Goal: Transaction & Acquisition: Obtain resource

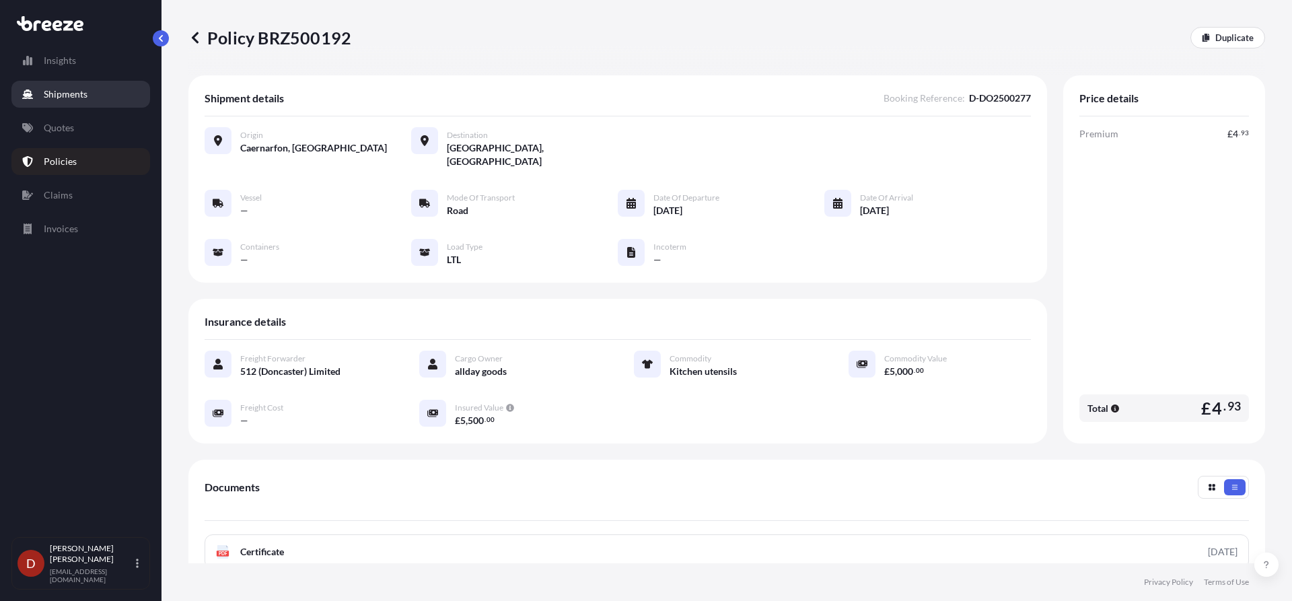
click at [75, 94] on p "Shipments" at bounding box center [66, 93] width 44 height 13
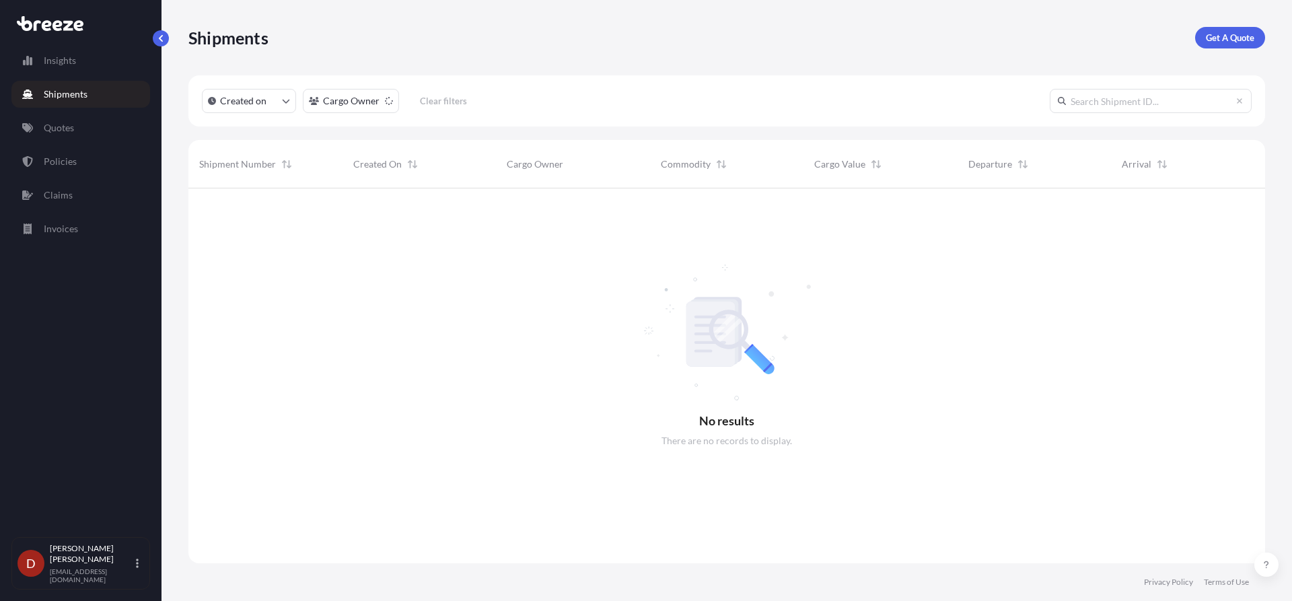
scroll to position [413, 1066]
click at [1219, 38] on p "Get A Quote" at bounding box center [1230, 37] width 48 height 13
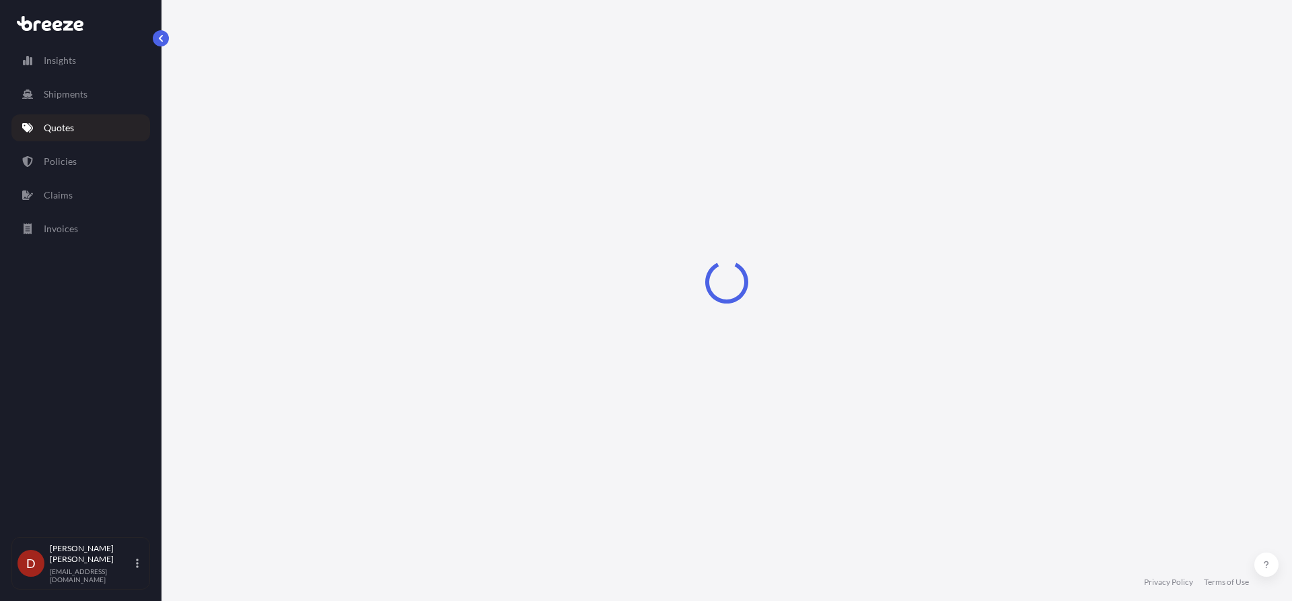
select select "Sea"
select select "1"
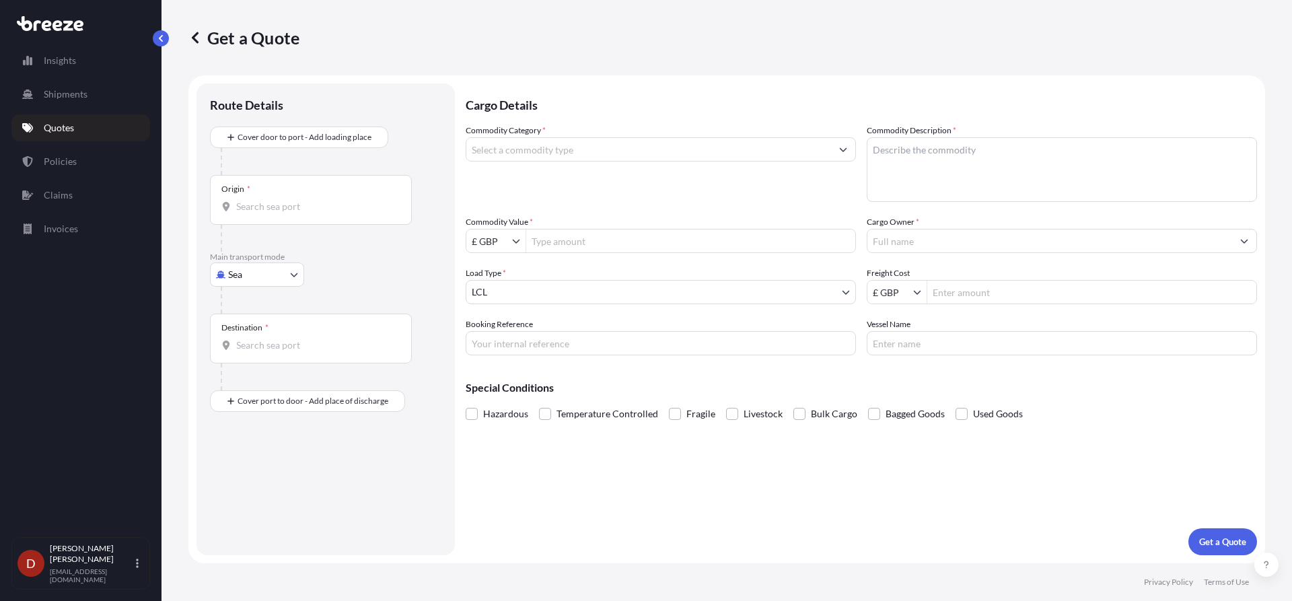
click at [334, 211] on input "Origin *" at bounding box center [315, 206] width 159 height 13
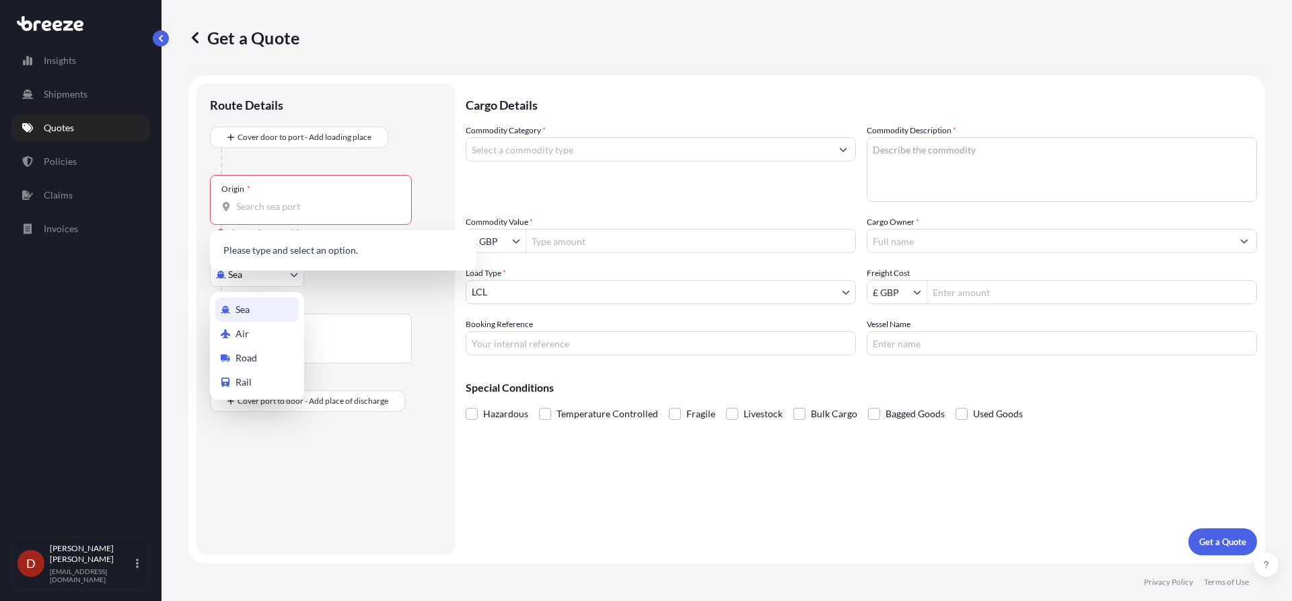
click at [237, 274] on body "0 options available. Insights Shipments Quotes Policies Claims Invoices D [PERS…" at bounding box center [646, 300] width 1292 height 601
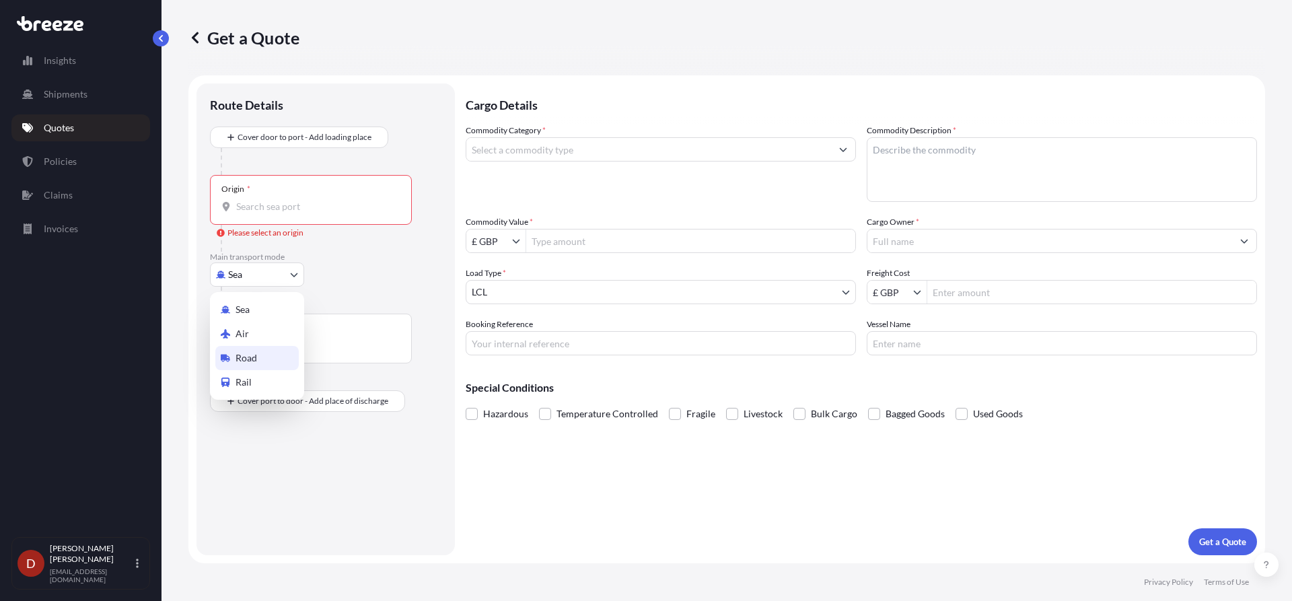
click at [247, 361] on span "Road" at bounding box center [246, 357] width 22 height 13
select select "Road"
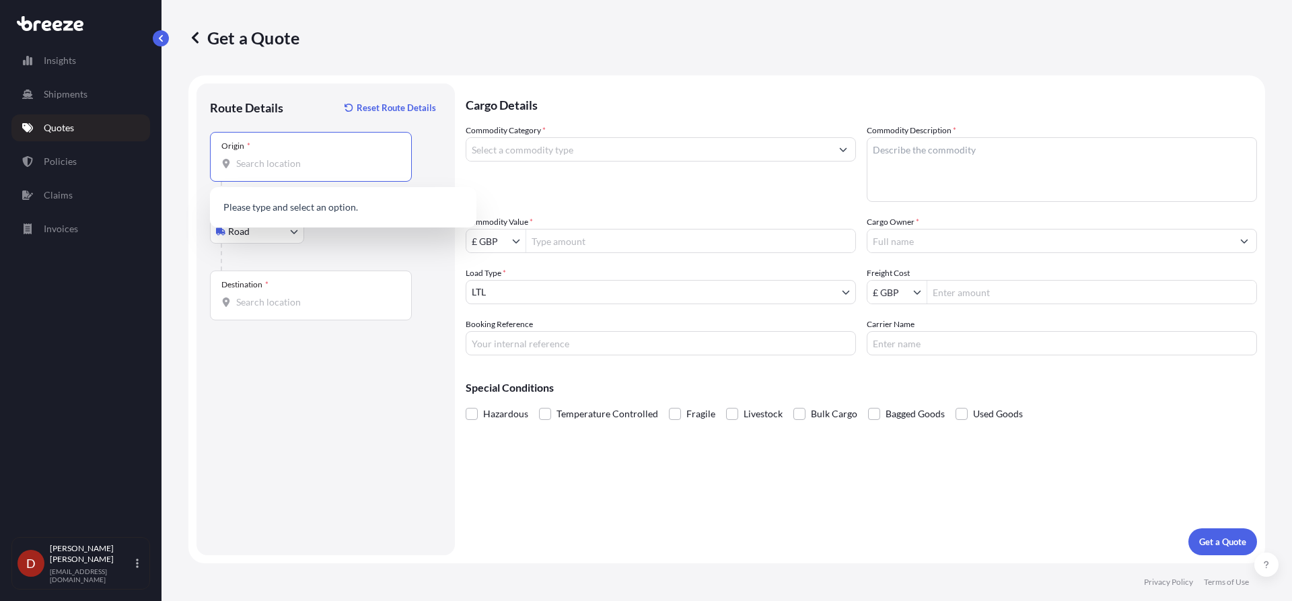
drag, startPoint x: 264, startPoint y: 161, endPoint x: 279, endPoint y: 167, distance: 15.7
click at [267, 168] on input "Origin *" at bounding box center [315, 163] width 159 height 13
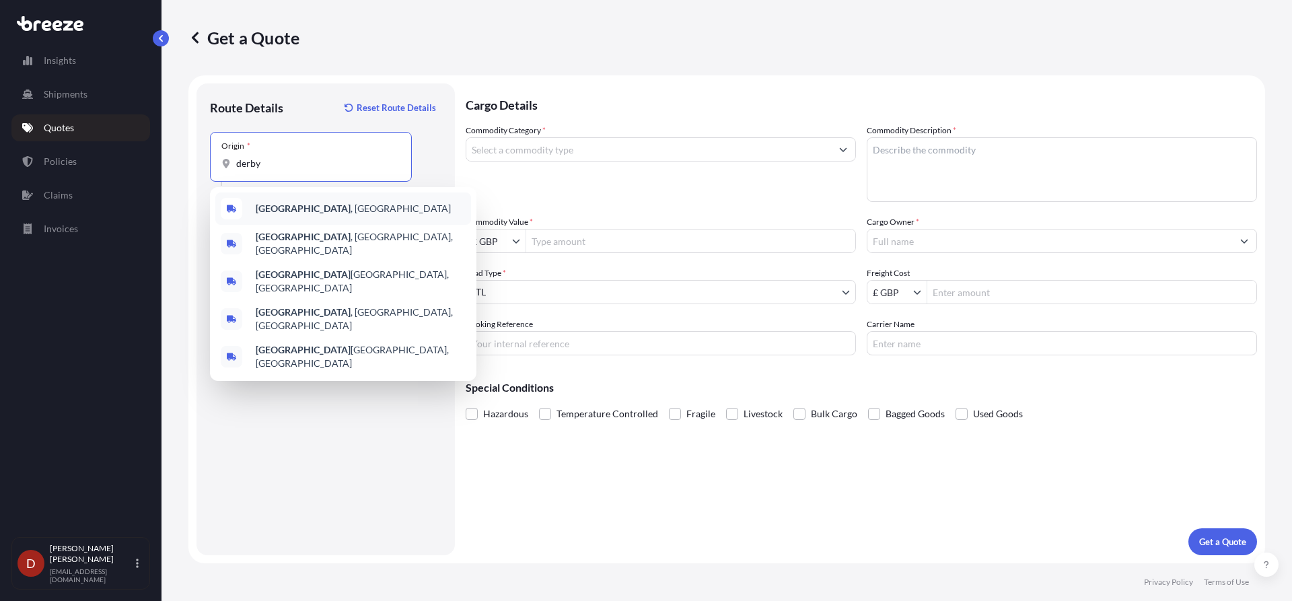
click at [285, 208] on span "[GEOGRAPHIC_DATA] , [GEOGRAPHIC_DATA]" at bounding box center [353, 208] width 195 height 13
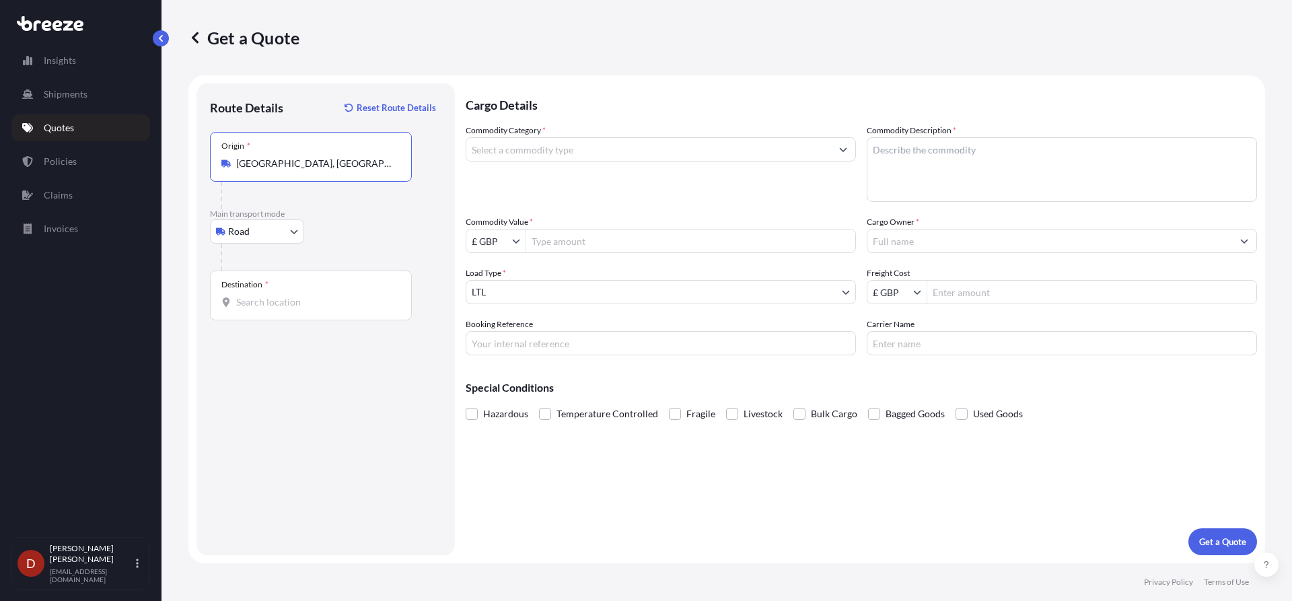
type input "[GEOGRAPHIC_DATA], [GEOGRAPHIC_DATA]"
click at [234, 309] on div "Destination *" at bounding box center [311, 295] width 202 height 50
click at [236, 309] on input "Destination *" at bounding box center [315, 301] width 159 height 13
click at [287, 299] on input "Destination * Please select a destination" at bounding box center [315, 301] width 159 height 13
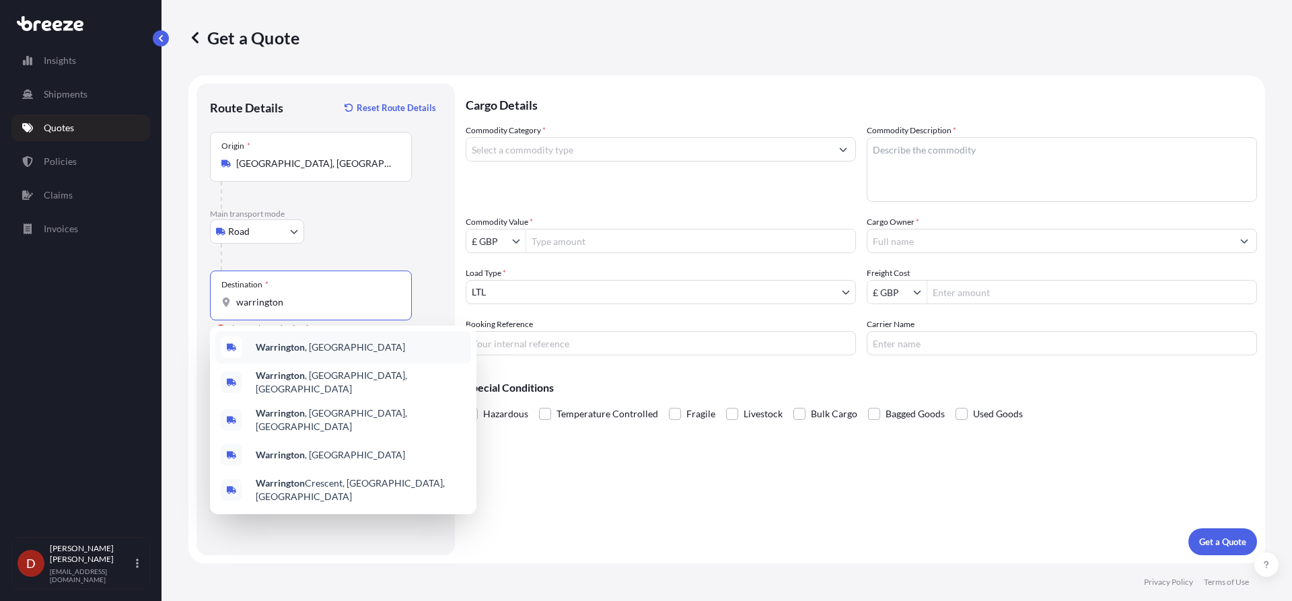
click at [282, 345] on b "Warrington" at bounding box center [280, 346] width 49 height 11
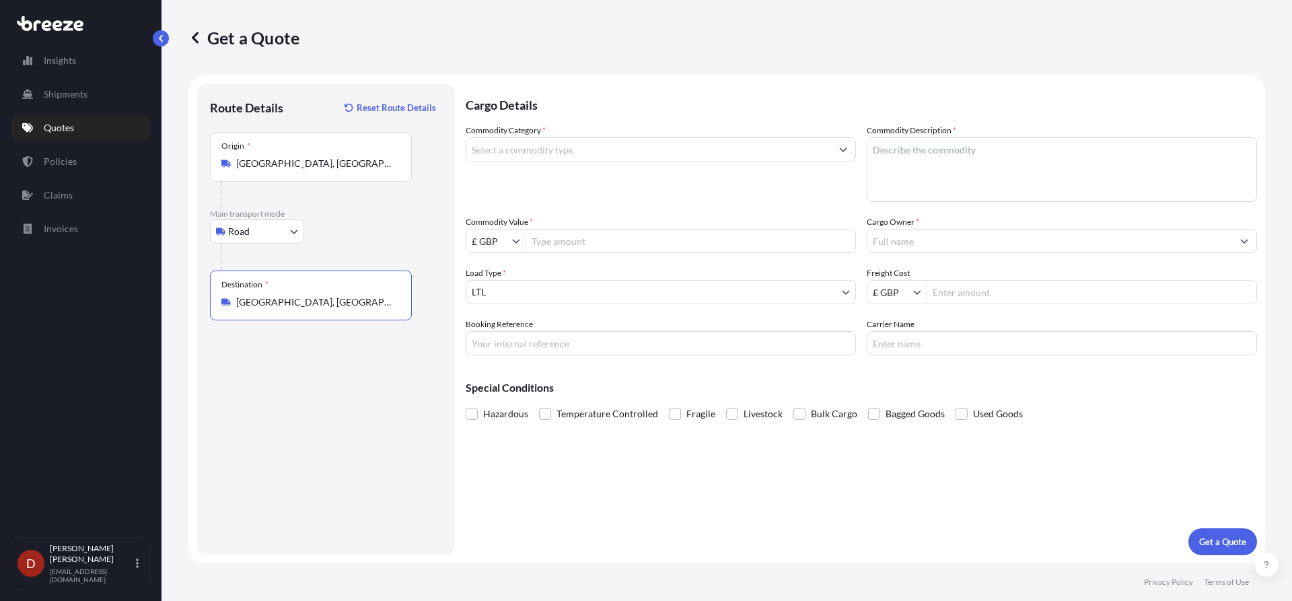
type input "[GEOGRAPHIC_DATA], [GEOGRAPHIC_DATA]"
click at [559, 145] on input "Commodity Category *" at bounding box center [648, 149] width 365 height 24
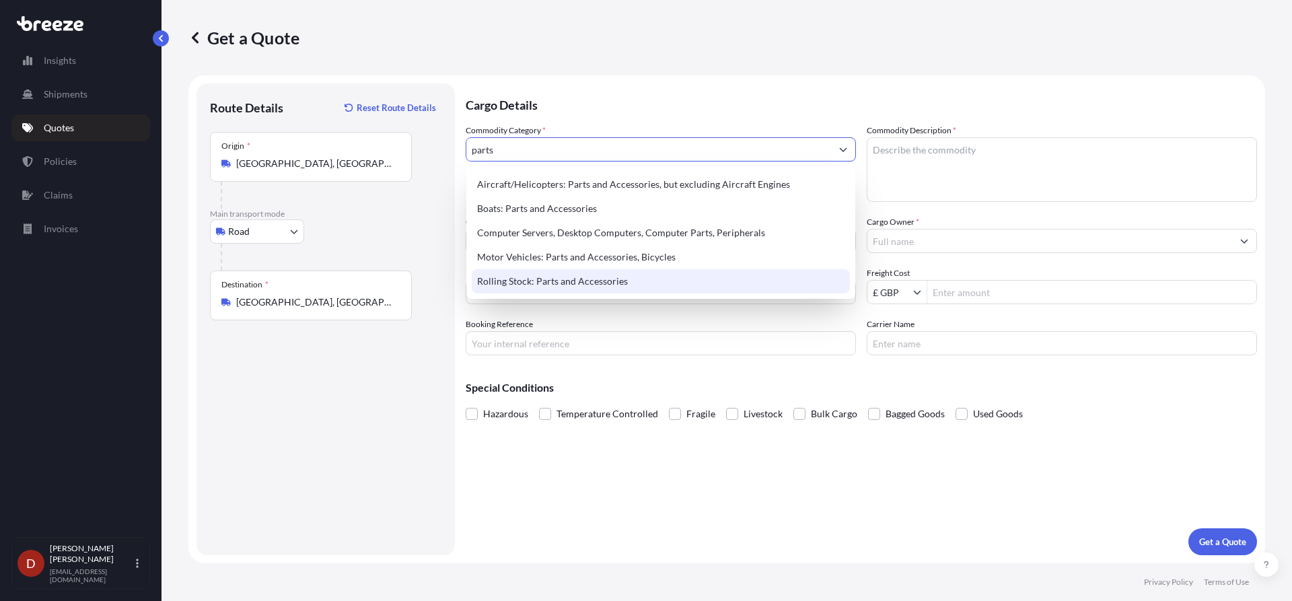
click at [497, 283] on div "Rolling Stock: Parts and Accessories" at bounding box center [661, 281] width 378 height 24
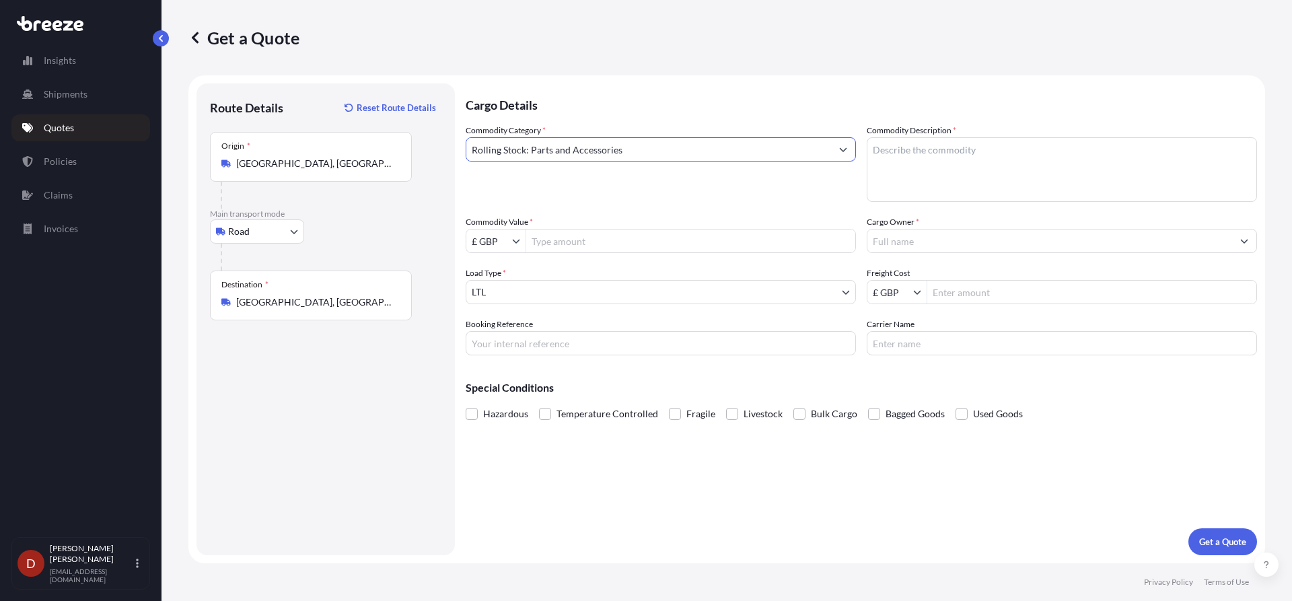
type input "Rolling Stock: Parts and Accessories"
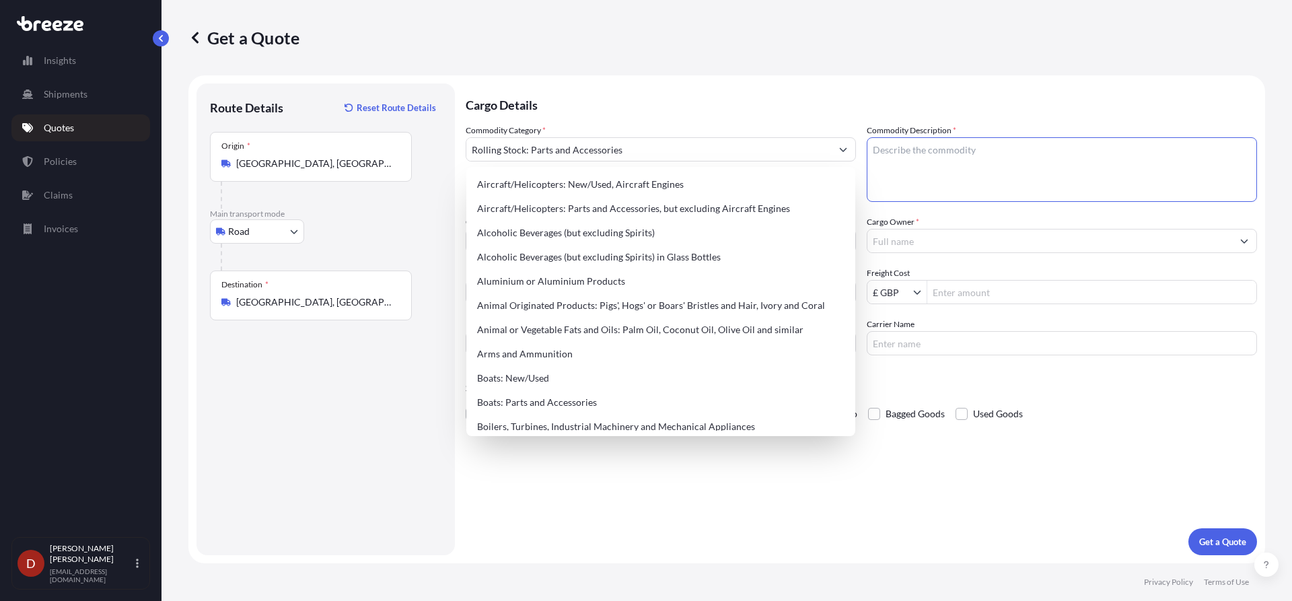
click at [949, 149] on textarea "Commodity Description *" at bounding box center [1061, 169] width 390 height 65
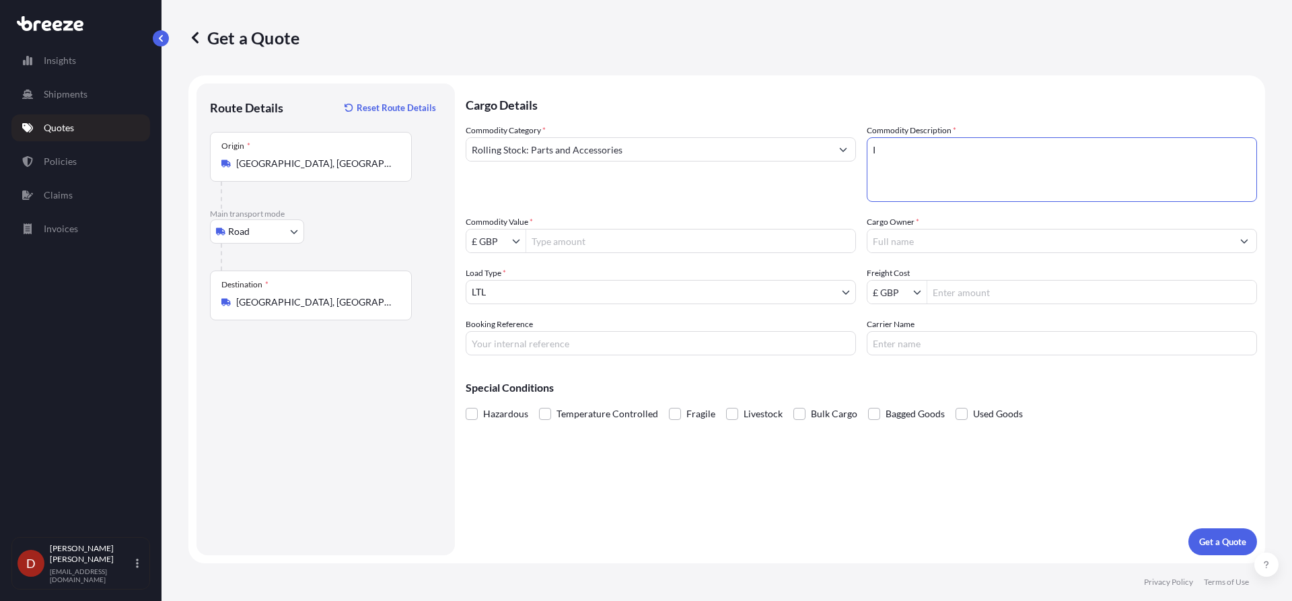
paste textarea "nspection Instrument"
type textarea "Inspection Instrument"
click at [651, 231] on input "Commodity Value *" at bounding box center [690, 241] width 329 height 24
click at [558, 246] on input "Commodity Value *" at bounding box center [690, 241] width 329 height 24
type input "12,000"
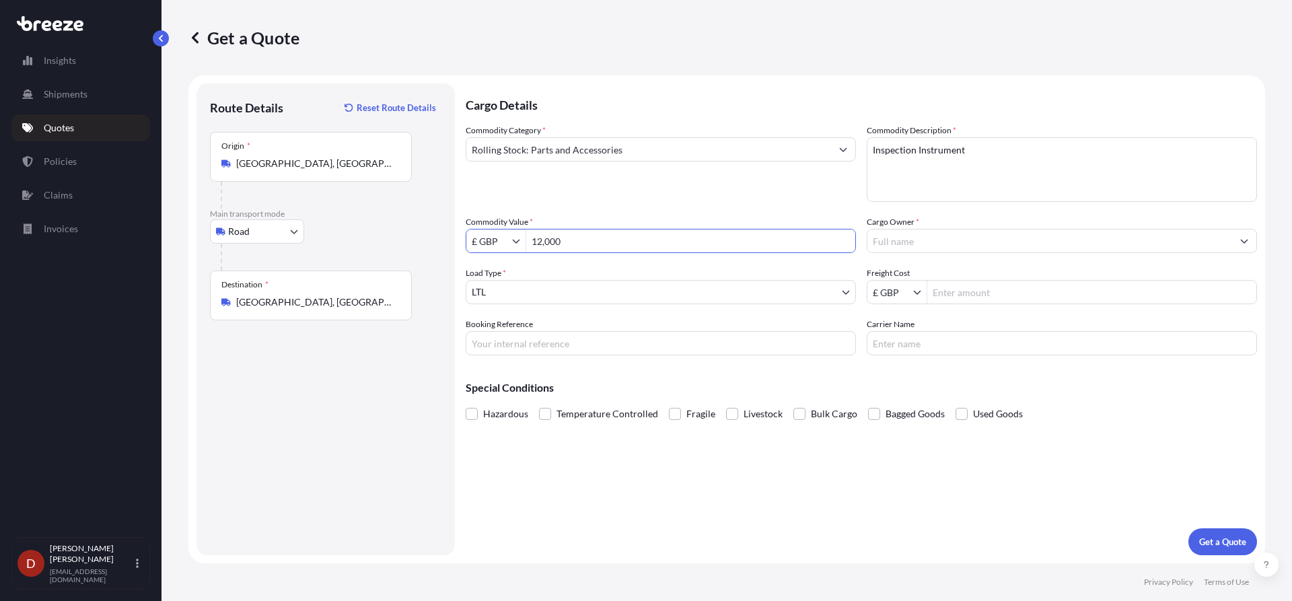
click at [564, 213] on div "Commodity Category * Rolling Stock: Parts and Accessories Commodity Description…" at bounding box center [861, 239] width 791 height 231
click at [960, 248] on input "Cargo Owner *" at bounding box center [1049, 241] width 365 height 24
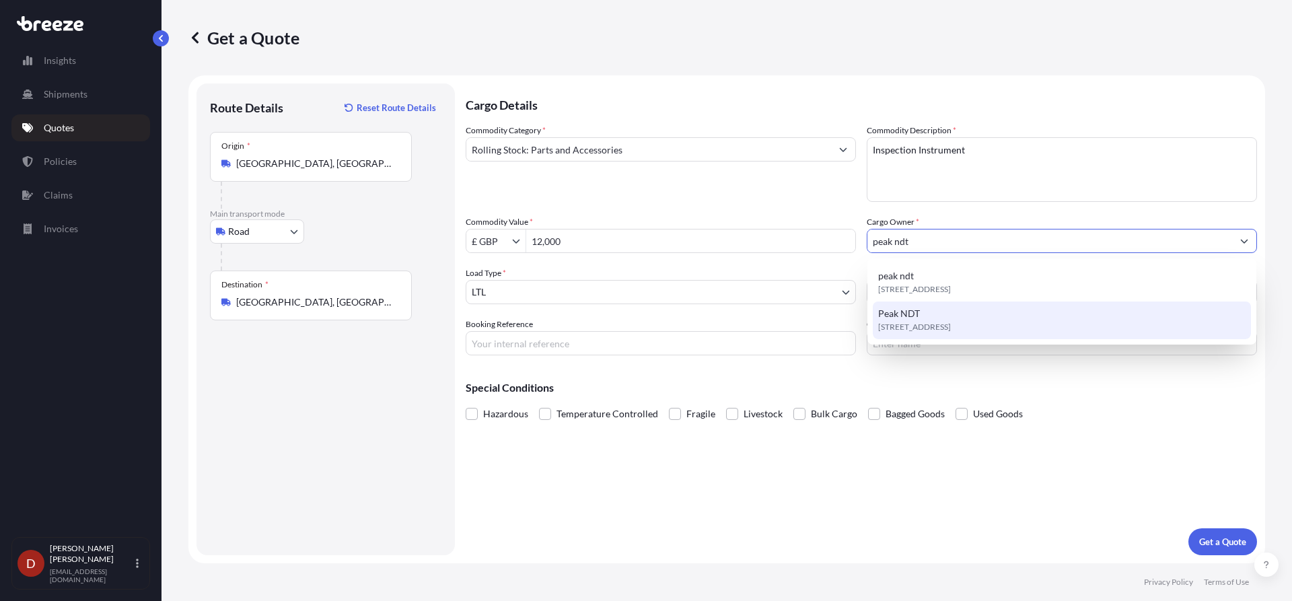
click at [895, 326] on span "[STREET_ADDRESS]" at bounding box center [914, 326] width 73 height 13
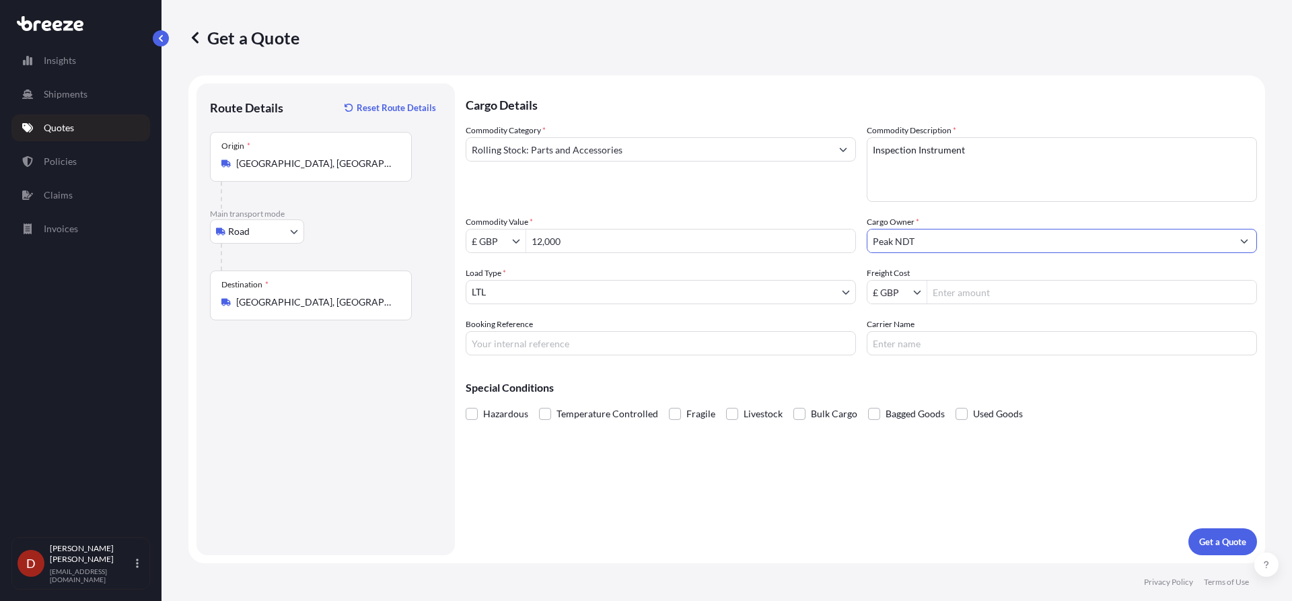
type input "Peak NDT"
click at [534, 349] on input "Booking Reference" at bounding box center [661, 343] width 390 height 24
paste input "D-DO2500281"
type input "D-DO2500281"
click at [649, 494] on div "Cargo Details Commodity Category * Rolling Stock: Parts and Accessories Commodi…" at bounding box center [861, 319] width 791 height 472
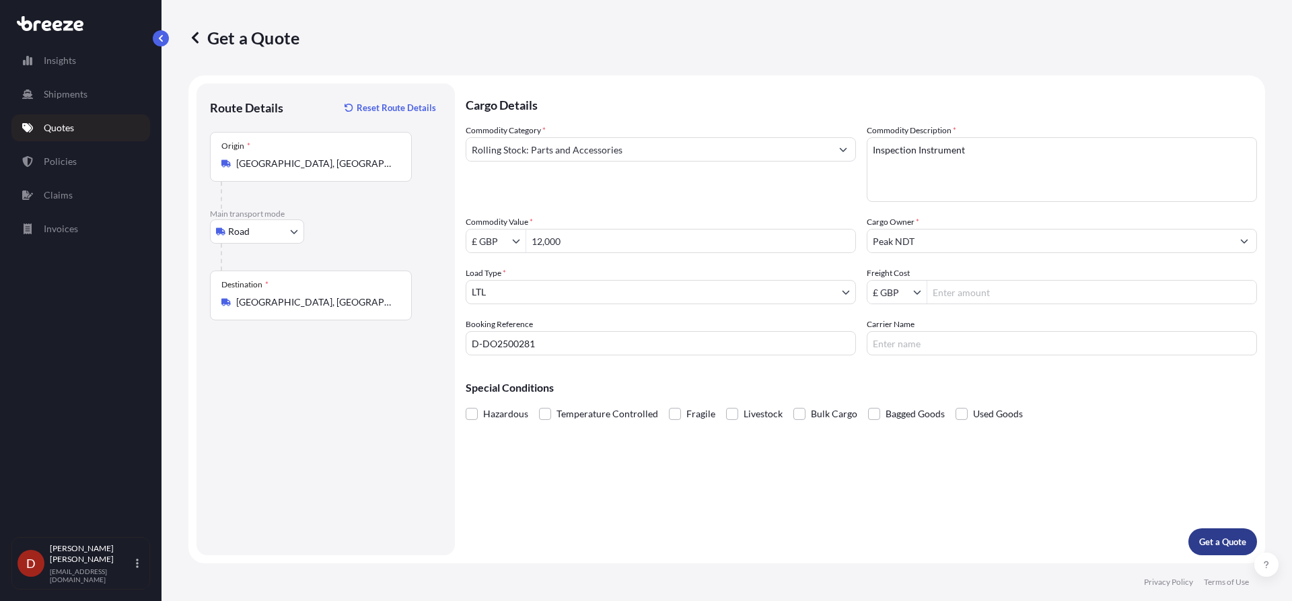
click at [1205, 534] on button "Get a Quote" at bounding box center [1222, 541] width 69 height 27
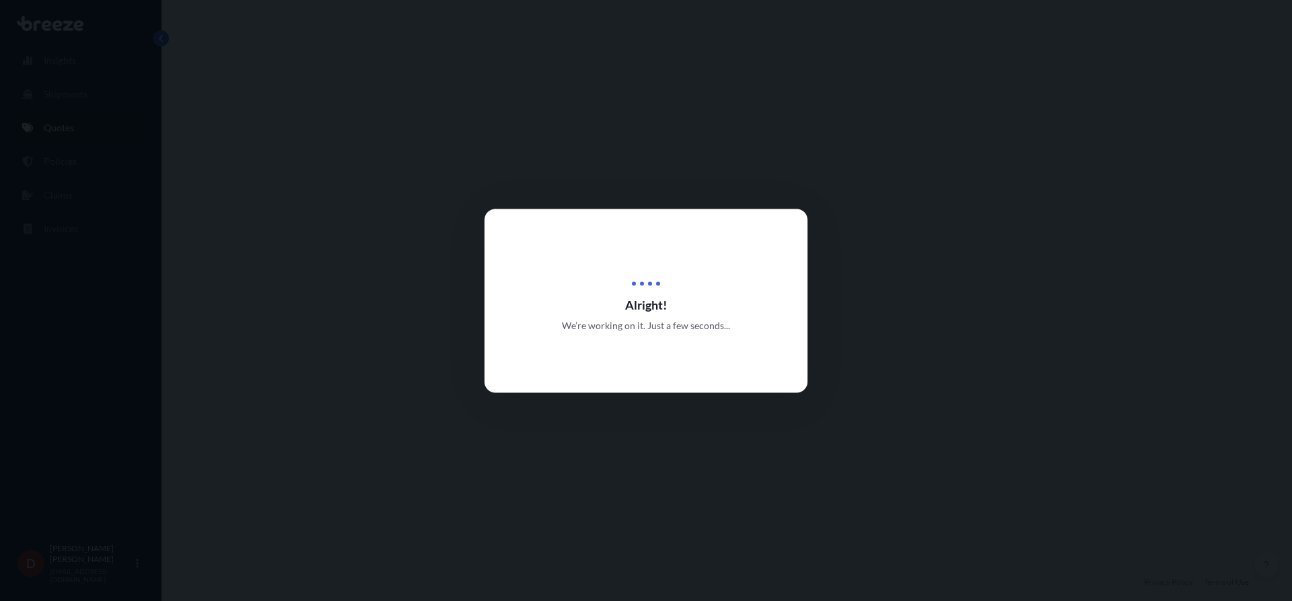
select select "Road"
select select "1"
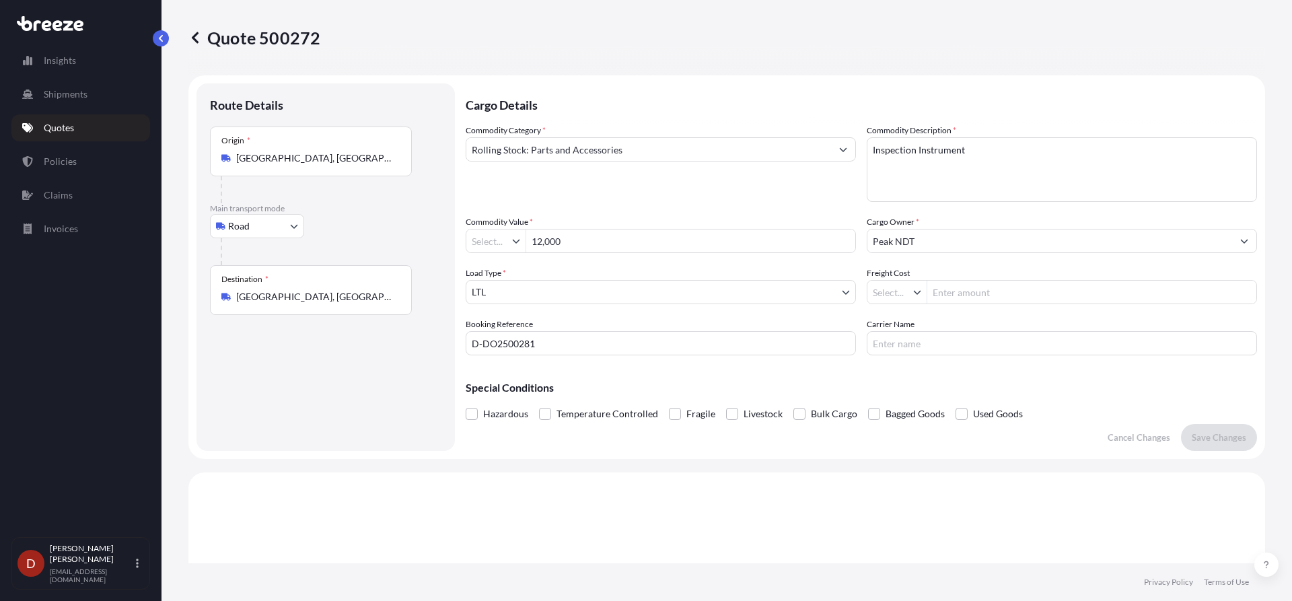
type input "£ GBP"
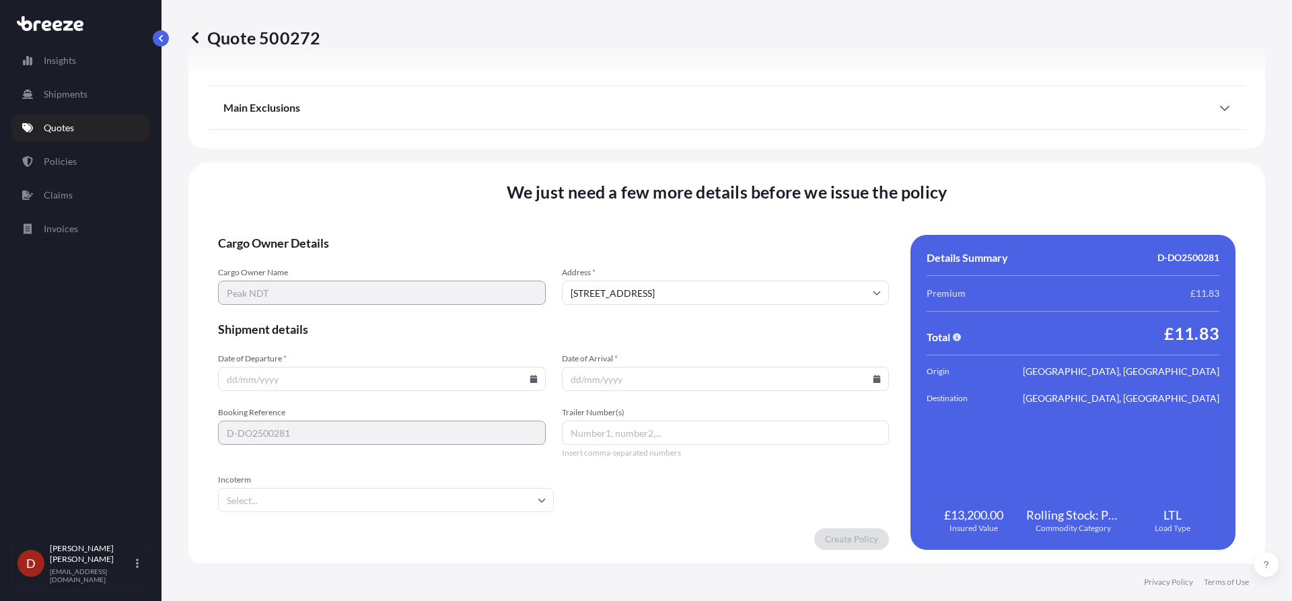
scroll to position [1521, 0]
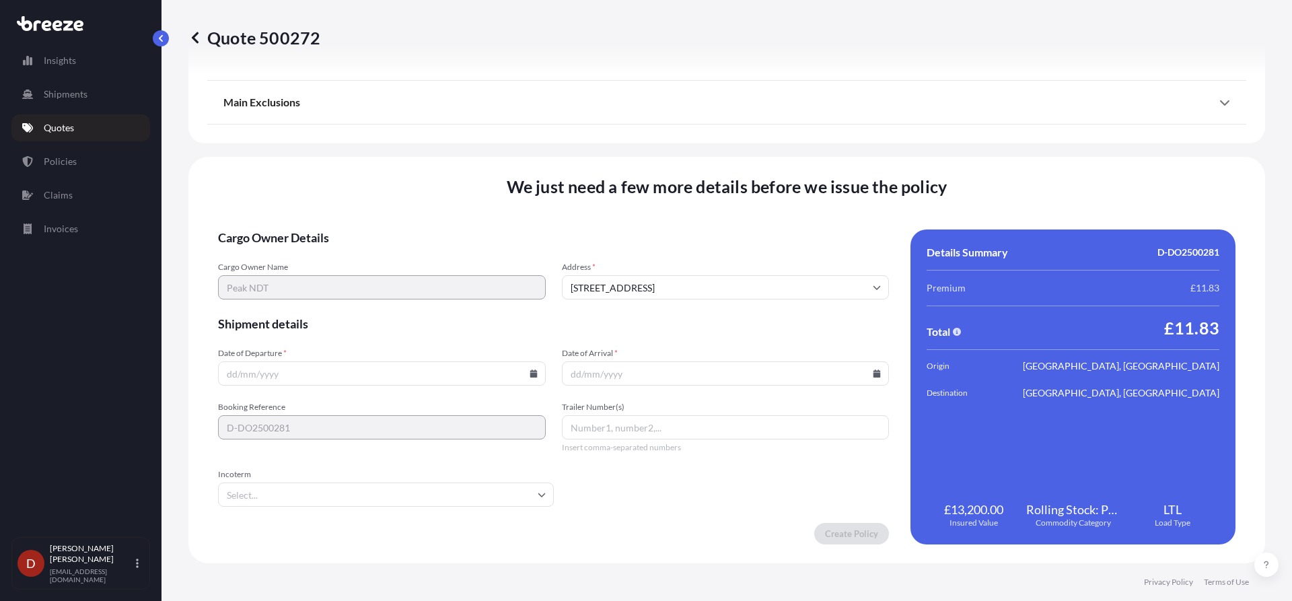
drag, startPoint x: 392, startPoint y: 373, endPoint x: 410, endPoint y: 372, distance: 18.8
click at [396, 372] on input "Date of Departure *" at bounding box center [382, 373] width 328 height 24
click at [529, 369] on input "Date of Departure *" at bounding box center [382, 373] width 328 height 24
click at [530, 373] on icon at bounding box center [532, 373] width 7 height 8
click at [315, 303] on button "30" at bounding box center [318, 305] width 22 height 22
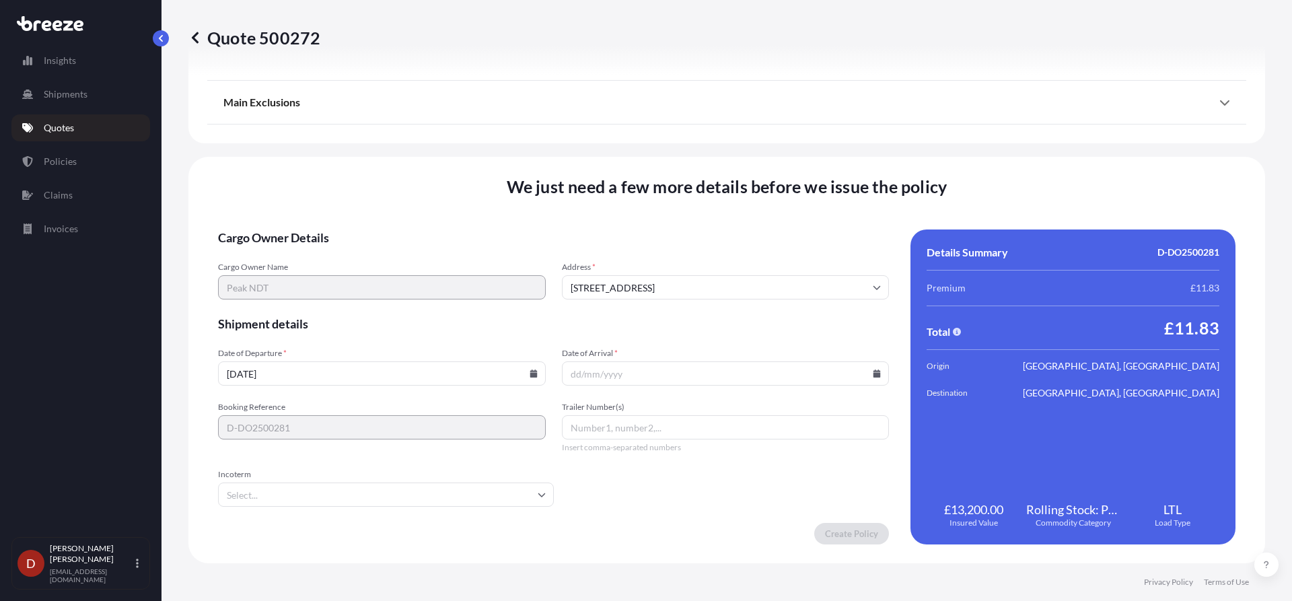
type input "[DATE]"
click at [702, 386] on form "Cargo Owner Details Cargo Owner Name Peak NDT Address * [GEOGRAPHIC_DATA] Shipm…" at bounding box center [553, 386] width 671 height 315
click at [873, 371] on icon at bounding box center [876, 373] width 7 height 8
click at [680, 306] on button "1" at bounding box center [689, 305] width 22 height 22
type input "[DATE]"
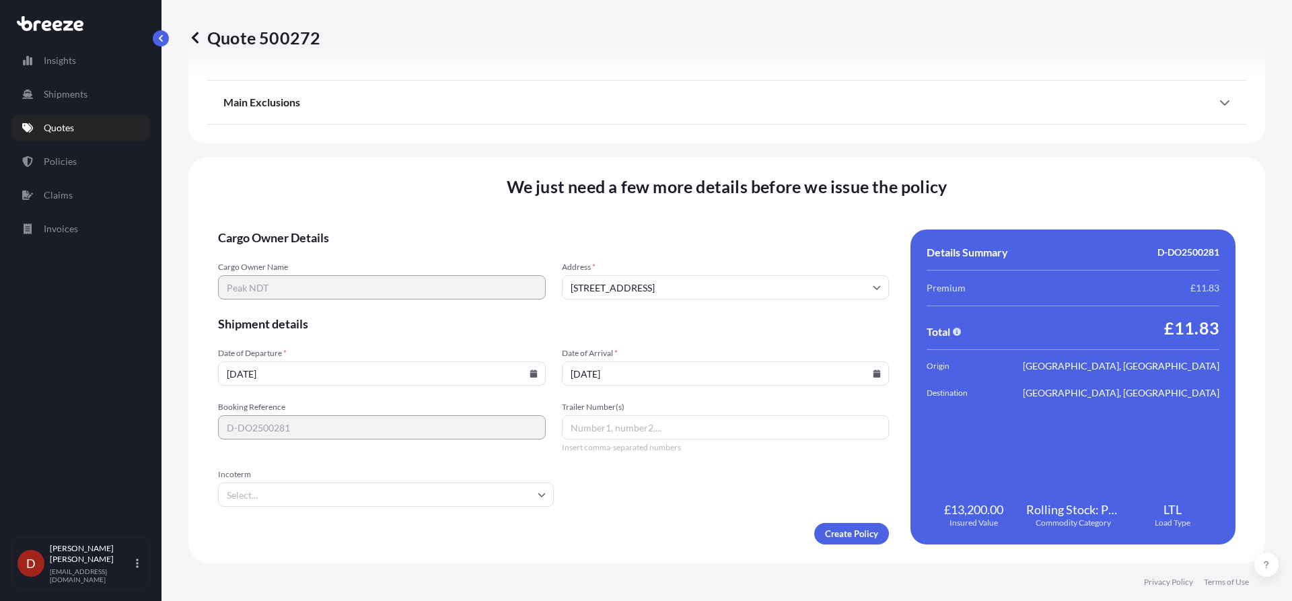
click at [629, 504] on form "Cargo Owner Details Cargo Owner Name Peak NDT Address * [GEOGRAPHIC_DATA] Shipm…" at bounding box center [553, 386] width 671 height 315
click at [901, 538] on div "Cargo Owner Details Cargo Owner Name Peak NDT Address * [GEOGRAPHIC_DATA] Shipm…" at bounding box center [726, 386] width 1017 height 315
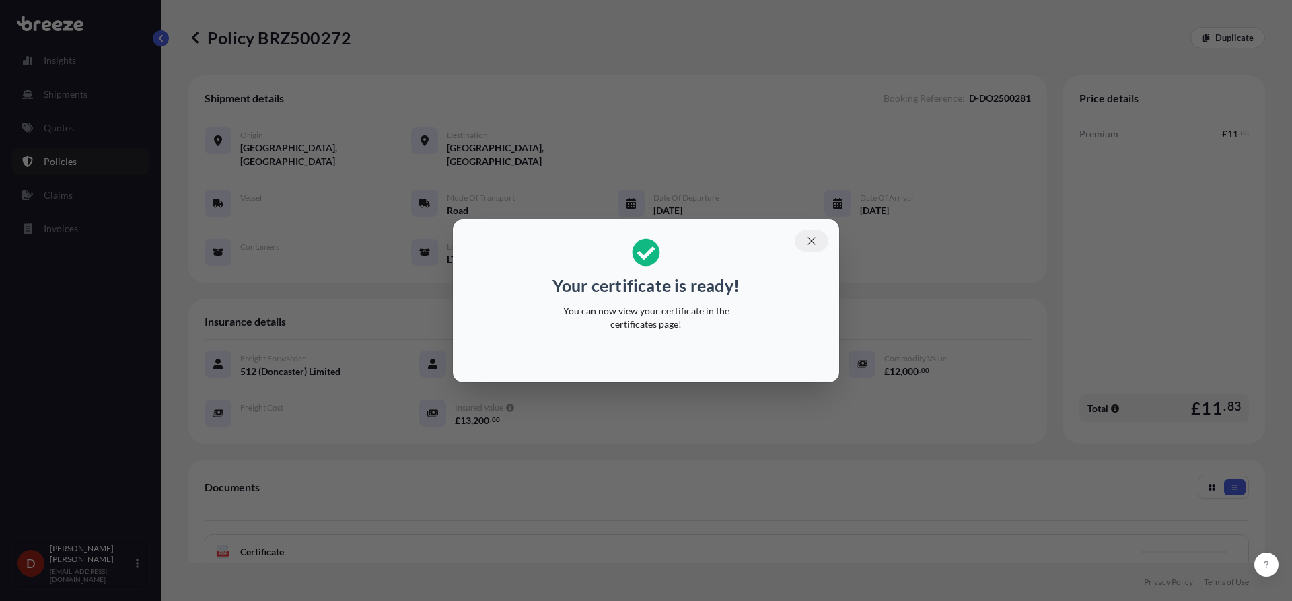
click at [805, 240] on icon "button" at bounding box center [811, 241] width 12 height 12
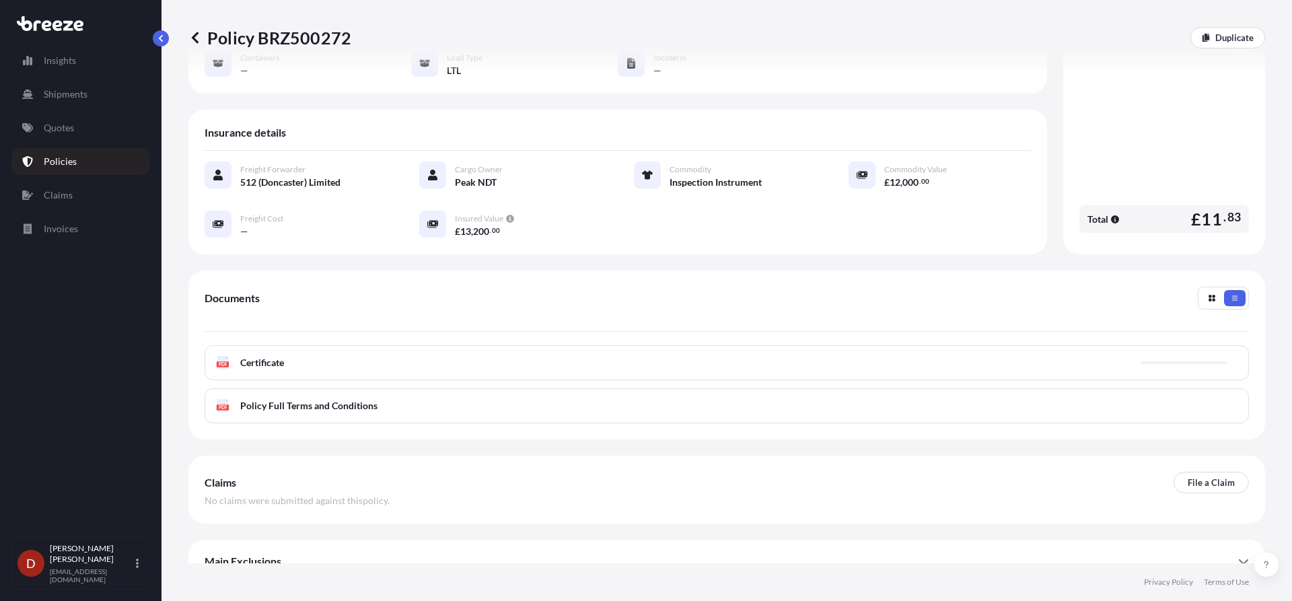
scroll to position [195, 0]
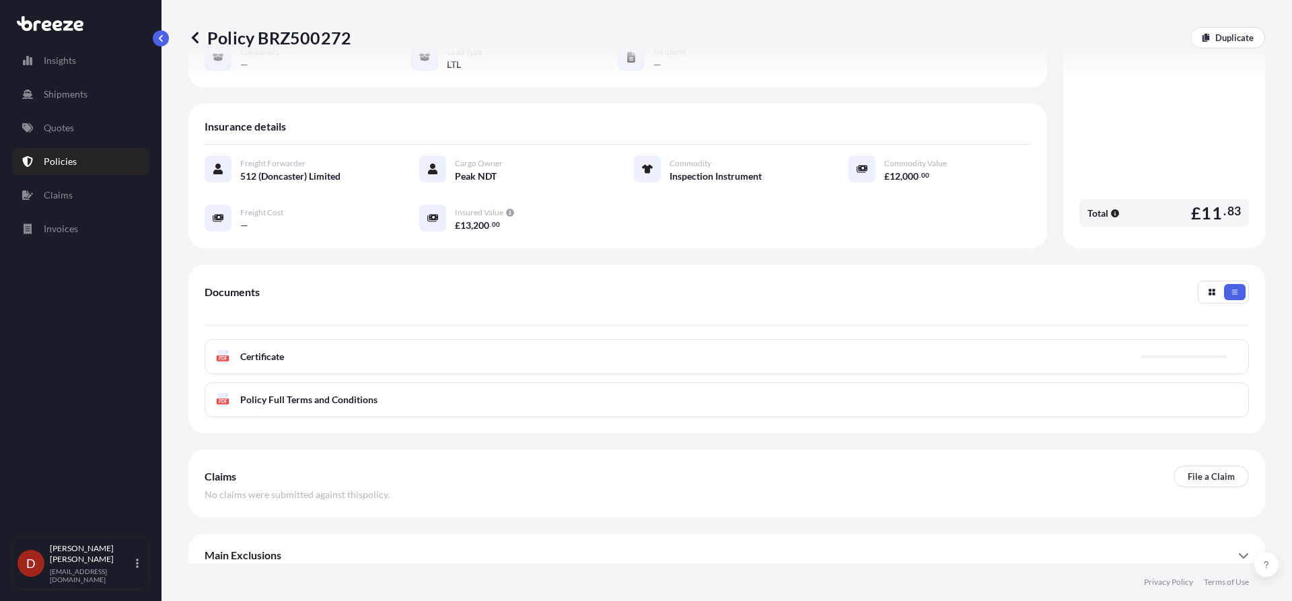
click at [652, 293] on div "Documents" at bounding box center [727, 303] width 1044 height 45
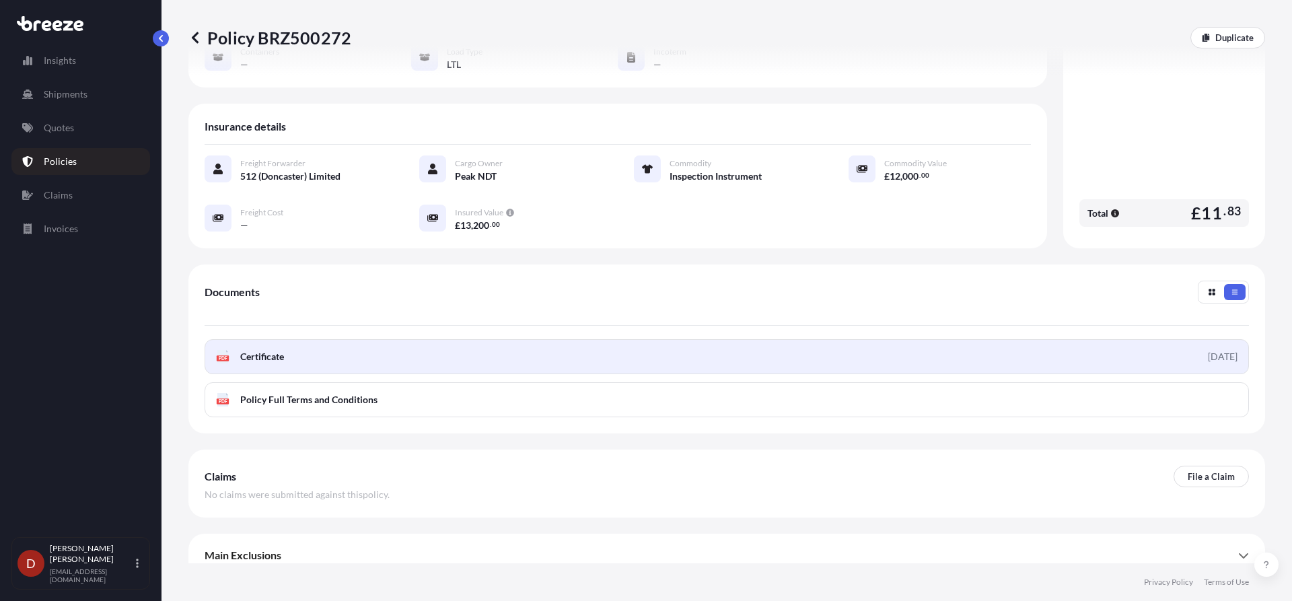
click at [527, 346] on link "PDF Certificate [DATE]" at bounding box center [727, 356] width 1044 height 35
click at [708, 346] on link "PDF Certificate [DATE]" at bounding box center [727, 356] width 1044 height 35
